Goal: Task Accomplishment & Management: Manage account settings

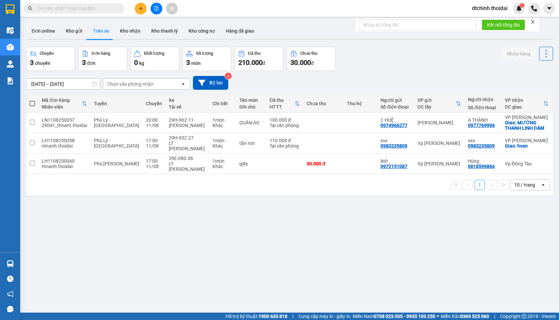
click at [480, 8] on span "dtchinh.thoidai" at bounding box center [490, 8] width 46 height 8
click at [477, 25] on li "Đăng xuất" at bounding box center [489, 20] width 48 height 11
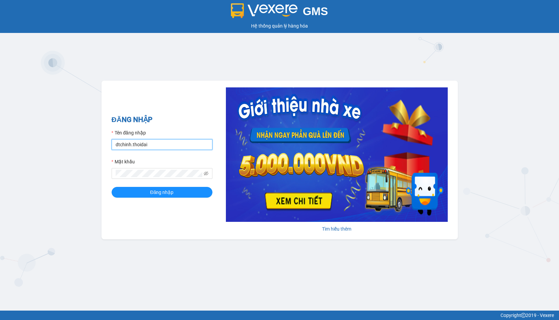
click at [157, 141] on input "dtchinh.thoidai" at bounding box center [162, 144] width 101 height 11
drag, startPoint x: 152, startPoint y: 146, endPoint x: 97, endPoint y: 156, distance: 55.9
click at [97, 156] on div "GMS Hệ thống quản lý hàng hóa ĐĂNG NHẬP Tên đăng nhập dtchinh.thoidai Mật khẩu …" at bounding box center [279, 155] width 559 height 311
click at [194, 193] on button "Đăng nhập" at bounding box center [162, 192] width 101 height 11
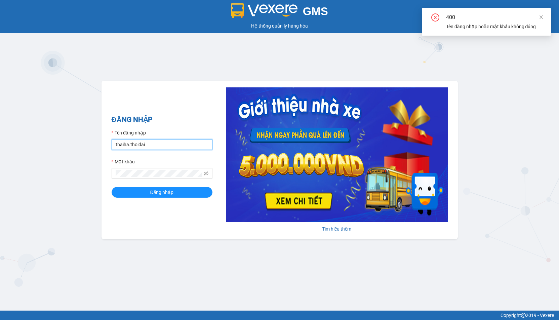
click at [152, 146] on input "thaiha.thoidai" at bounding box center [162, 144] width 101 height 11
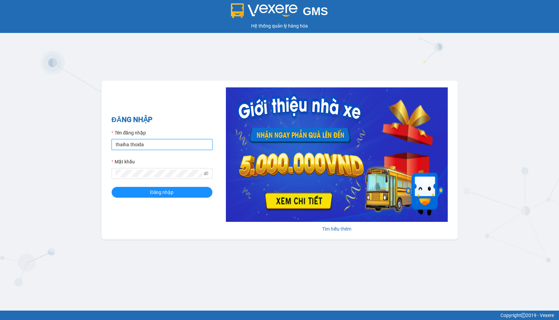
type input "thaiha.thoidai"
click at [112, 187] on button "Đăng nhập" at bounding box center [162, 192] width 101 height 11
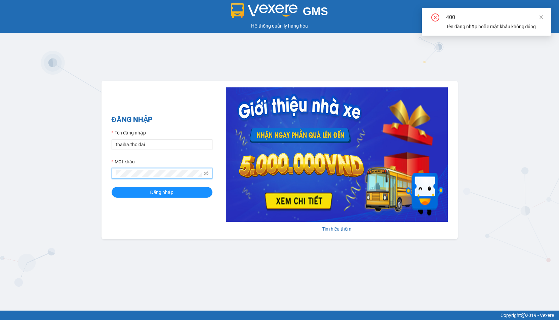
click at [83, 186] on div "GMS Hệ thống quản lý hàng hóa ĐĂNG NHẬP Tên đăng nhập thaiha.thoidai Mật khẩu Đ…" at bounding box center [279, 155] width 559 height 311
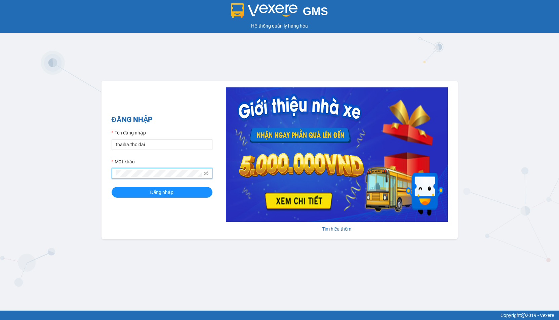
click at [112, 187] on button "Đăng nhập" at bounding box center [162, 192] width 101 height 11
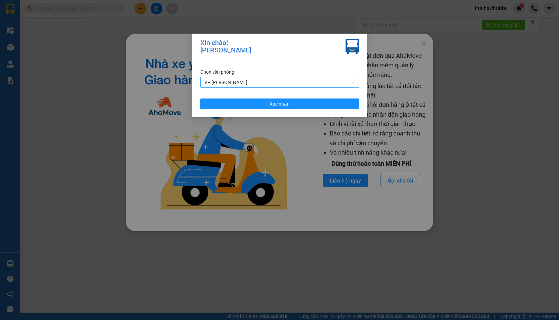
click at [337, 81] on span "VP [PERSON_NAME]" at bounding box center [279, 82] width 151 height 10
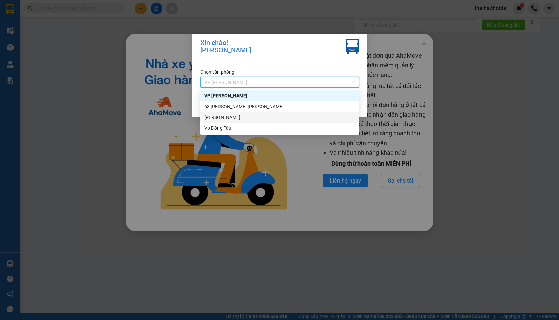
click at [275, 118] on div "Vp [PERSON_NAME]" at bounding box center [279, 117] width 151 height 7
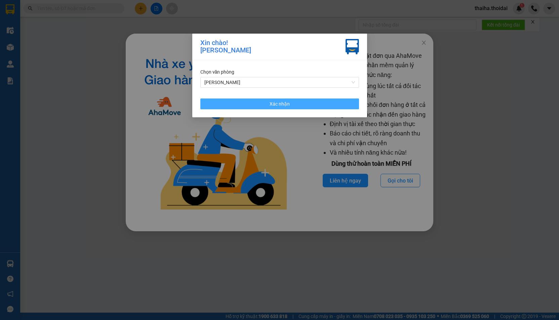
click at [275, 106] on span "Xác nhận" at bounding box center [280, 103] width 20 height 7
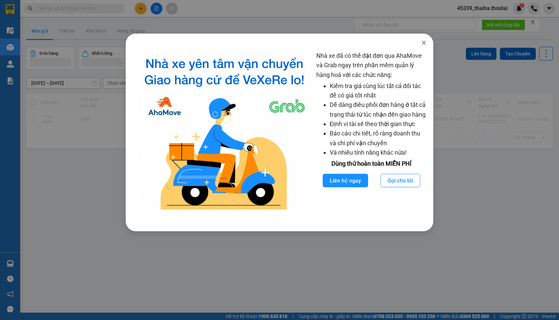
click at [420, 43] on span "Close" at bounding box center [424, 43] width 19 height 19
